Goal: Information Seeking & Learning: Learn about a topic

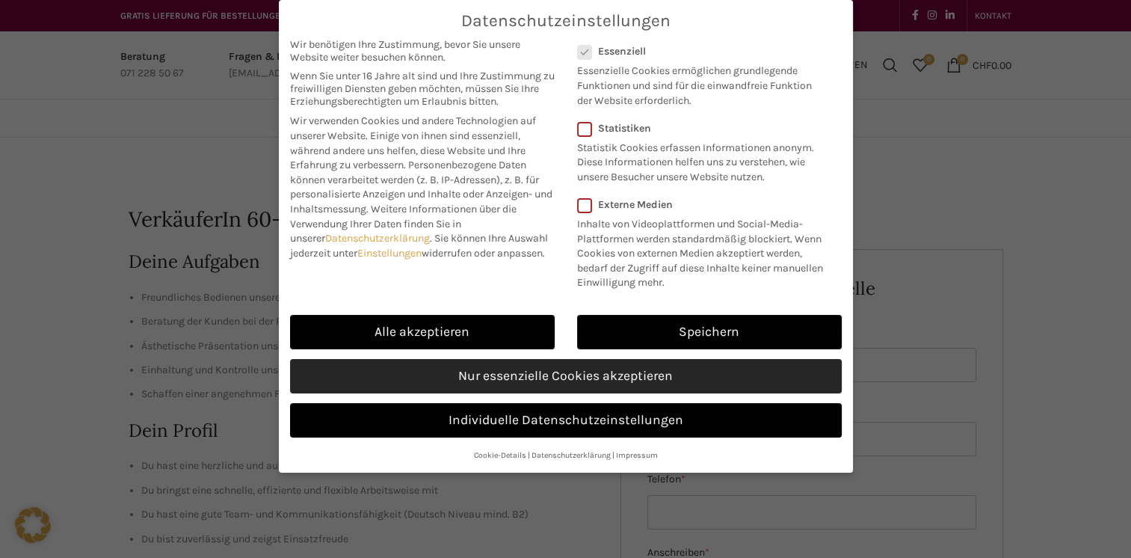
click at [643, 372] on link "Nur essenzielle Cookies akzeptieren" at bounding box center [566, 376] width 552 height 34
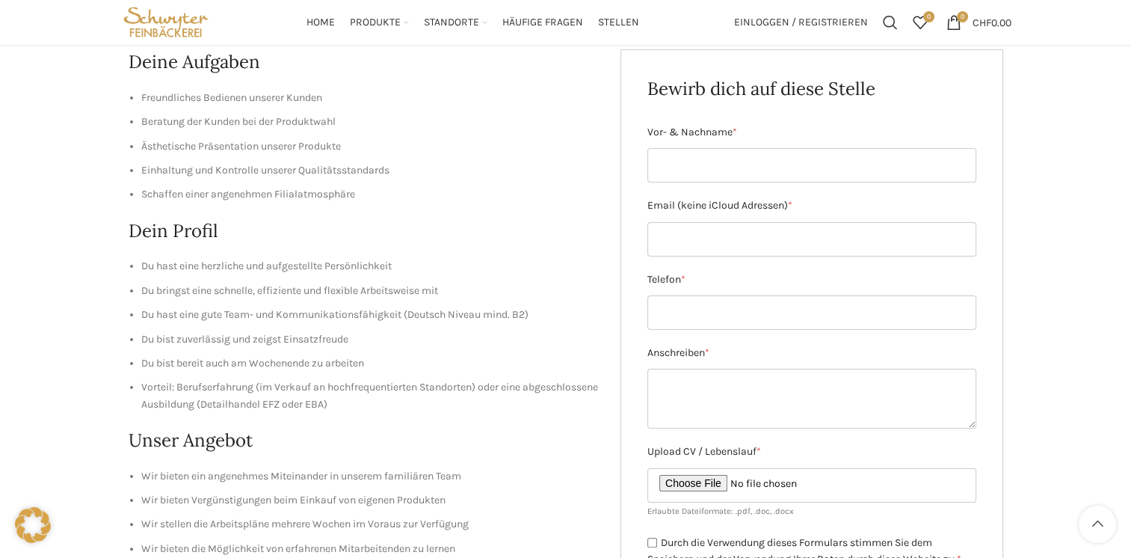
scroll to position [158, 0]
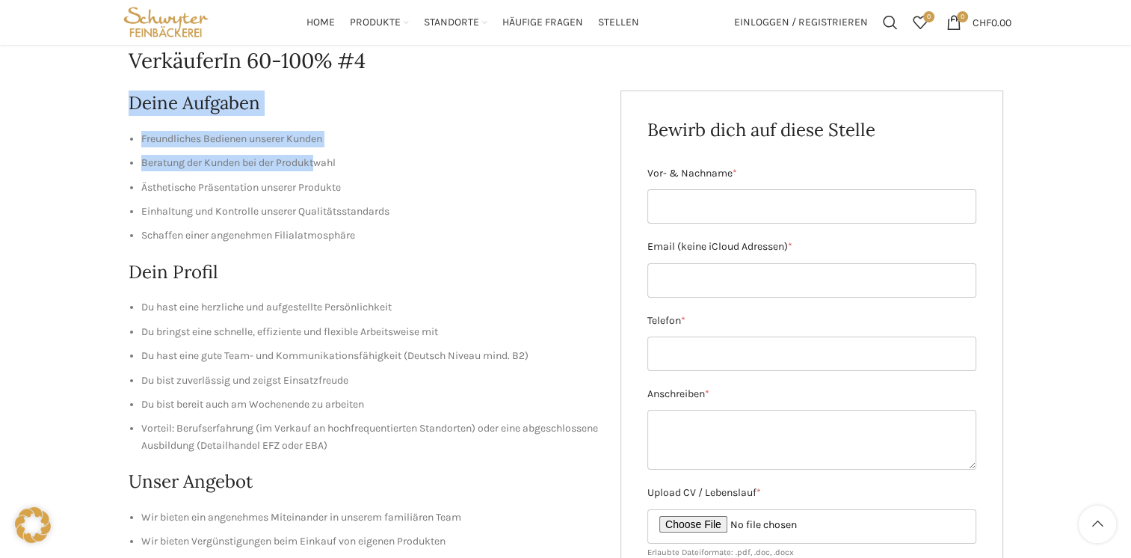
drag, startPoint x: 126, startPoint y: 100, endPoint x: 318, endPoint y: 170, distance: 204.6
click at [318, 170] on div "VerkäuferIn 60-100% #4 Deine Aufgaben Freundliches Bedienen unserer Kunden Bera…" at bounding box center [565, 439] width 891 height 860
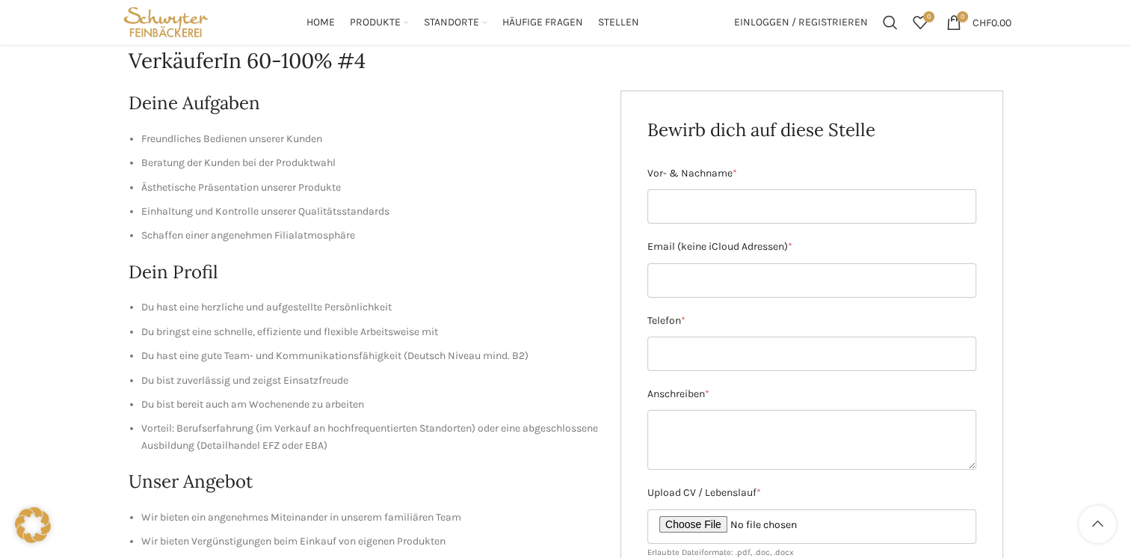
drag, startPoint x: 318, startPoint y: 170, endPoint x: 450, endPoint y: 178, distance: 132.5
click at [450, 178] on ul "Freundliches Bedienen unserer Kunden Beratung der Kunden bei der Produktwahl Äs…" at bounding box center [364, 188] width 470 height 114
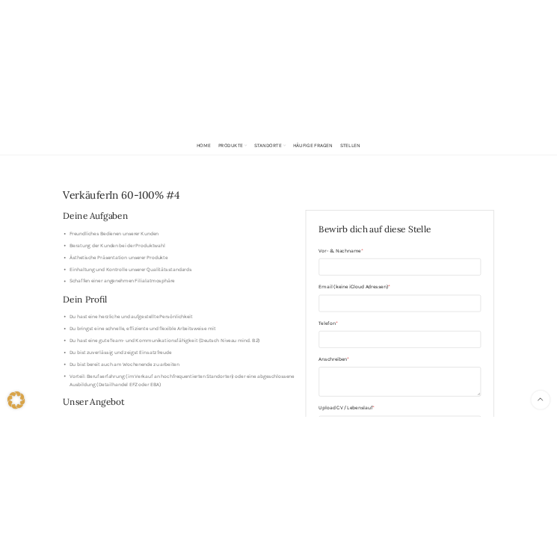
scroll to position [111, 0]
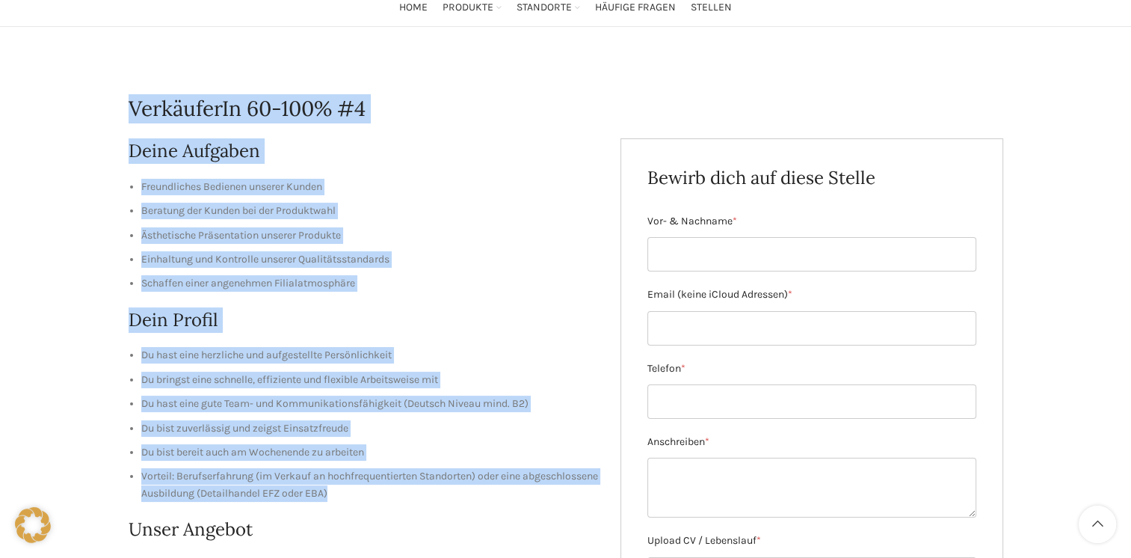
drag, startPoint x: 127, startPoint y: 106, endPoint x: 491, endPoint y: 497, distance: 534.3
click at [491, 497] on div "VerkäuferIn 60-100% #4 Deine Aufgaben Freundliches Bedienen unserer Kunden Bera…" at bounding box center [565, 487] width 891 height 860
copy div "VerkäuferIn 60-100% #4 Deine Aufgaben Freundliches Bedienen unserer Kunden Bera…"
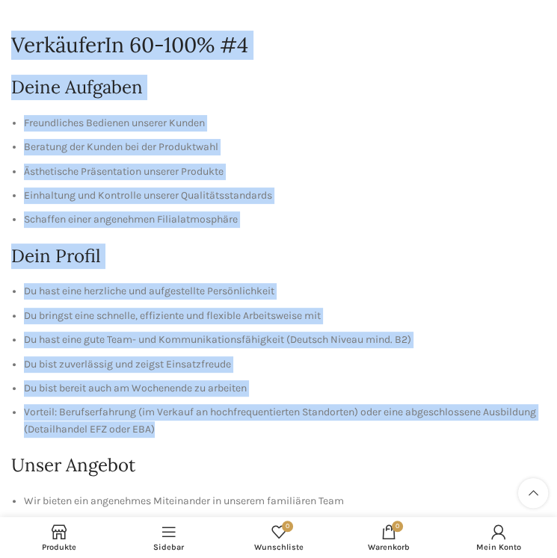
click at [212, 290] on li "Du hast eine herzliche und aufgestellte Persönlichkeit" at bounding box center [285, 291] width 522 height 16
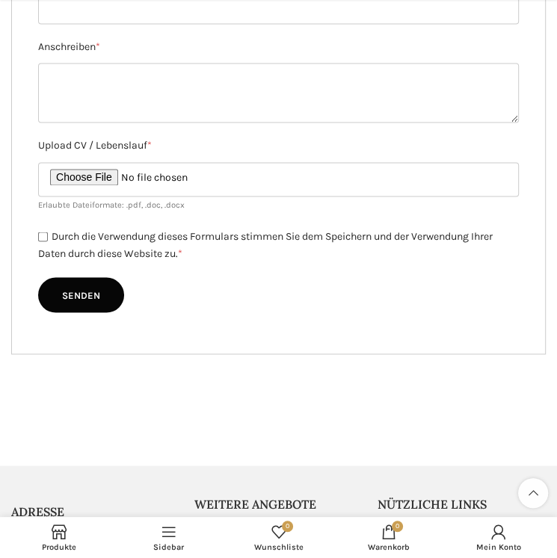
scroll to position [1398, 0]
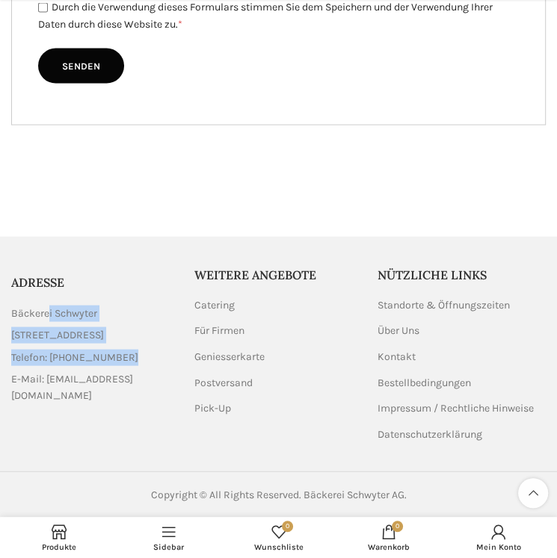
drag, startPoint x: 13, startPoint y: 313, endPoint x: 118, endPoint y: 348, distance: 110.6
click at [118, 348] on ul "Bäckerei Schwyter [STREET_ADDRESS] Telefon: [PHONE_NUMBER] E-Mail: [EMAIL_ADDRE…" at bounding box center [95, 355] width 168 height 99
copy ul "Bäckerei Schwyter [STREET_ADDRESS] Telefon: [PHONE_NUMBER]"
